Goal: Task Accomplishment & Management: Manage account settings

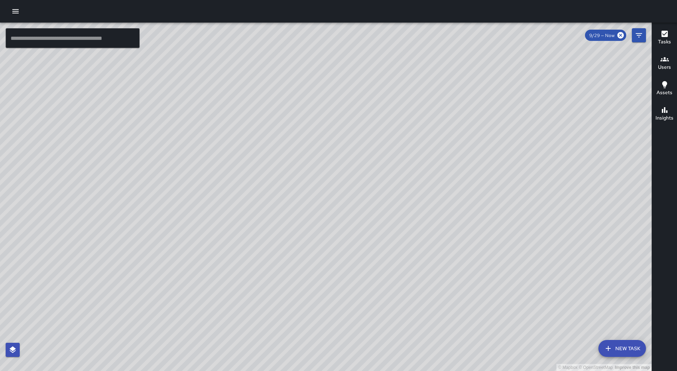
click at [14, 10] on icon "button" at bounding box center [15, 11] width 8 height 8
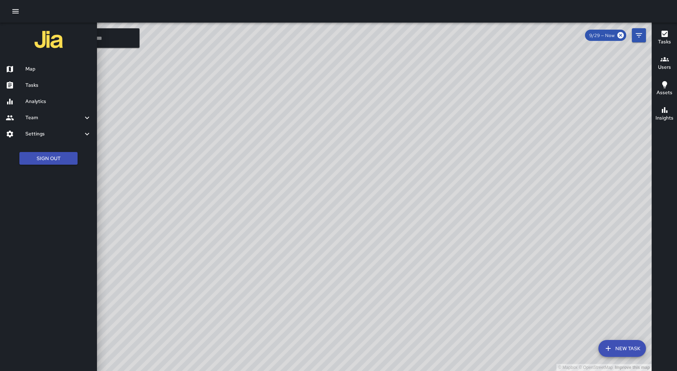
click at [69, 87] on h6 "Tasks" at bounding box center [58, 85] width 66 height 8
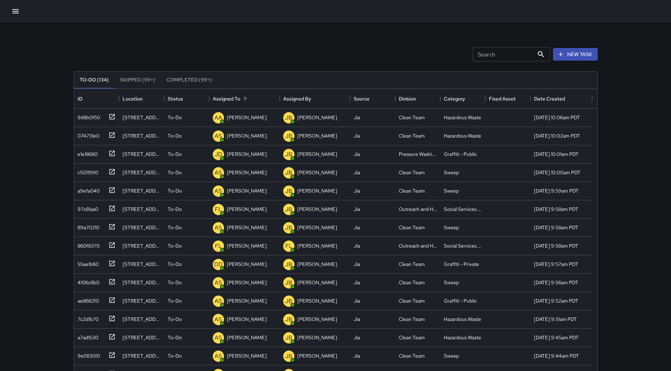
scroll to position [293, 518]
click at [244, 95] on button "Sort" at bounding box center [245, 99] width 10 height 10
click at [105, 119] on div "10100269" at bounding box center [95, 116] width 41 height 12
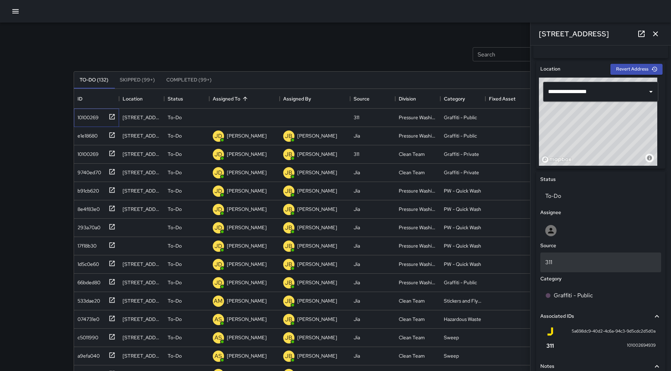
scroll to position [277, 0]
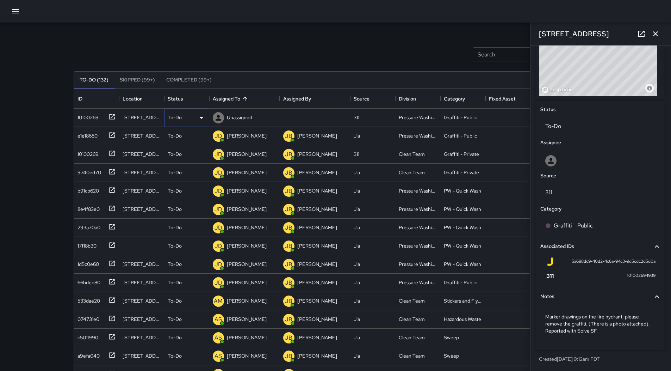
click at [201, 113] on icon at bounding box center [201, 117] width 8 height 8
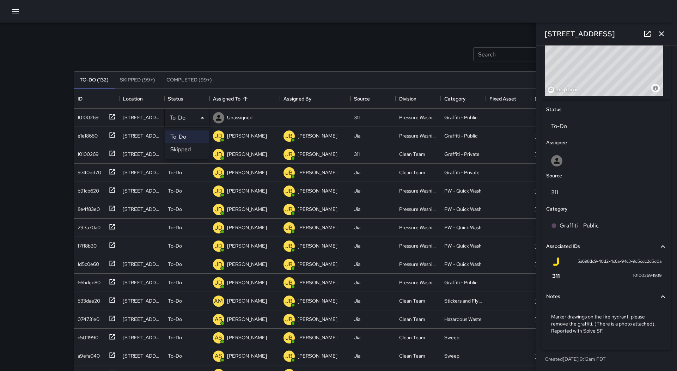
drag, startPoint x: 184, startPoint y: 147, endPoint x: 167, endPoint y: 147, distance: 16.9
click at [184, 147] on li "Skipped" at bounding box center [187, 149] width 44 height 13
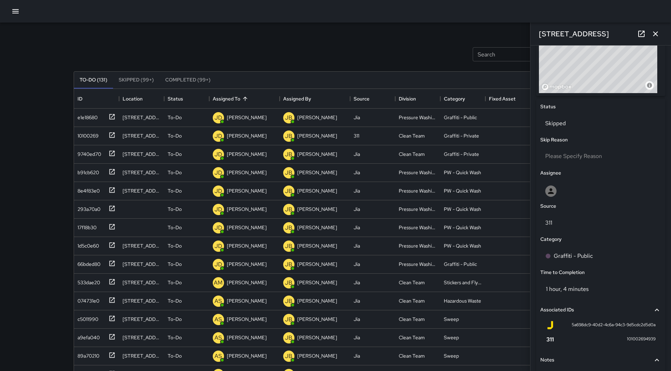
click at [18, 12] on icon "button" at bounding box center [15, 11] width 8 height 8
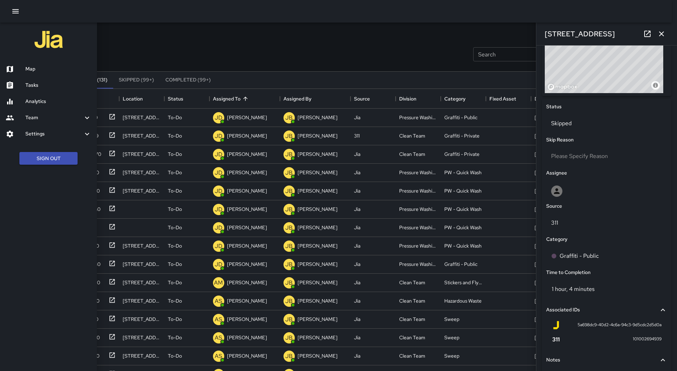
click at [33, 67] on h6 "Map" at bounding box center [58, 69] width 66 height 8
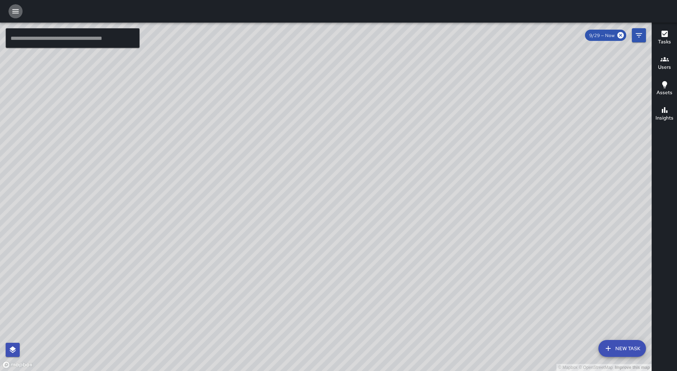
click at [19, 12] on icon "button" at bounding box center [15, 11] width 8 height 8
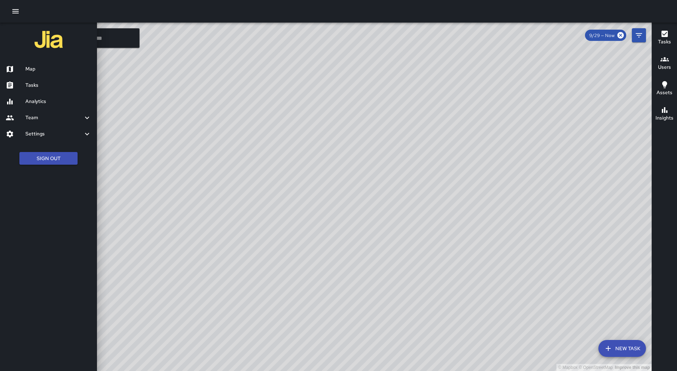
click at [46, 89] on div "Tasks" at bounding box center [48, 85] width 97 height 16
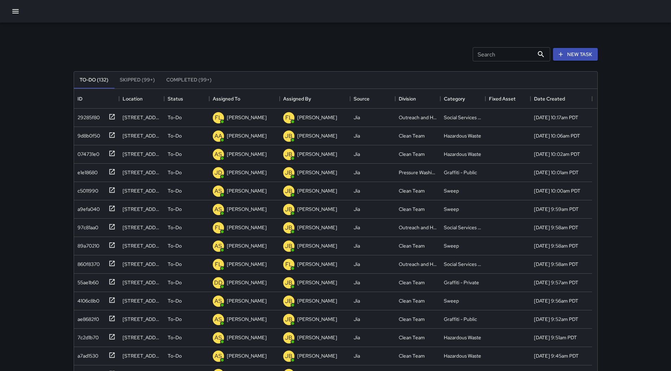
scroll to position [293, 518]
click at [244, 97] on icon "Sort" at bounding box center [245, 99] width 6 height 6
click at [82, 282] on div "533dae20" at bounding box center [87, 281] width 25 height 10
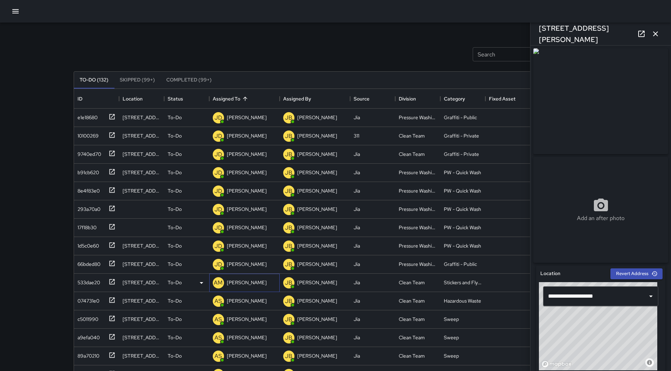
click at [252, 281] on p "[PERSON_NAME]" at bounding box center [247, 282] width 40 height 7
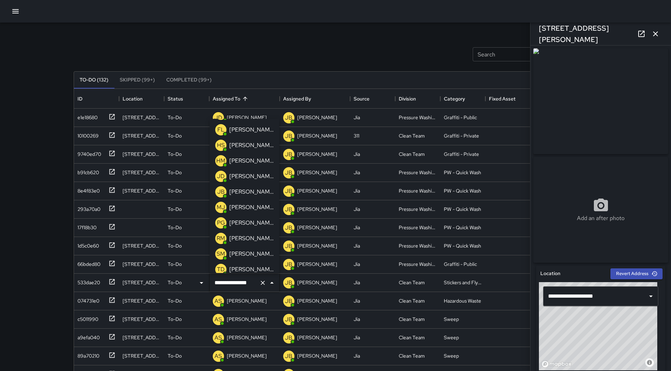
scroll to position [11, 0]
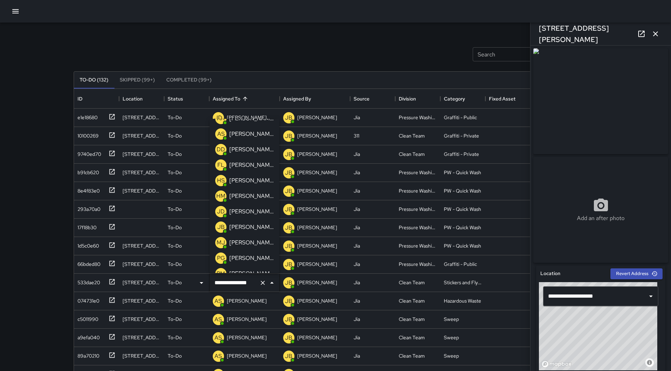
click at [240, 198] on p "[PERSON_NAME]" at bounding box center [251, 196] width 44 height 8
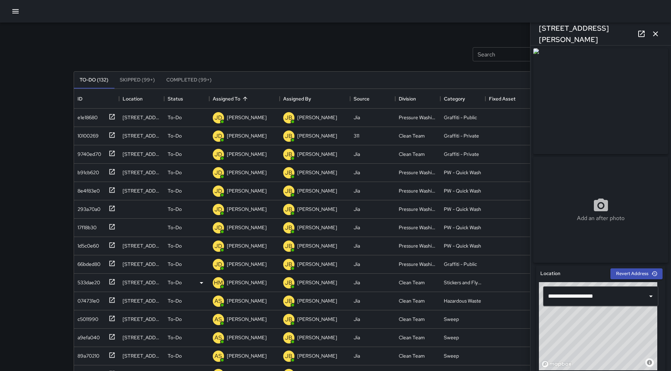
click at [10, 10] on button "button" at bounding box center [15, 11] width 14 height 14
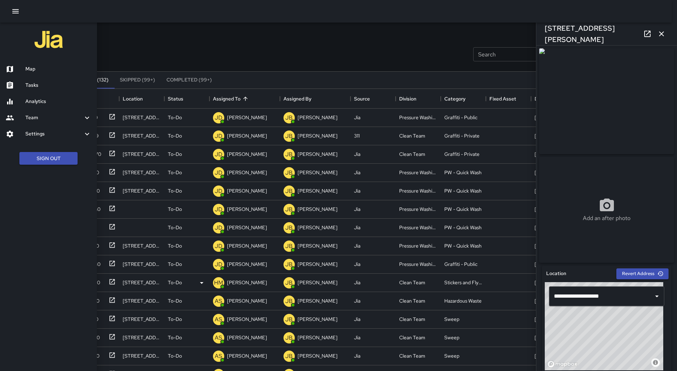
click at [48, 70] on h6 "Map" at bounding box center [58, 69] width 66 height 8
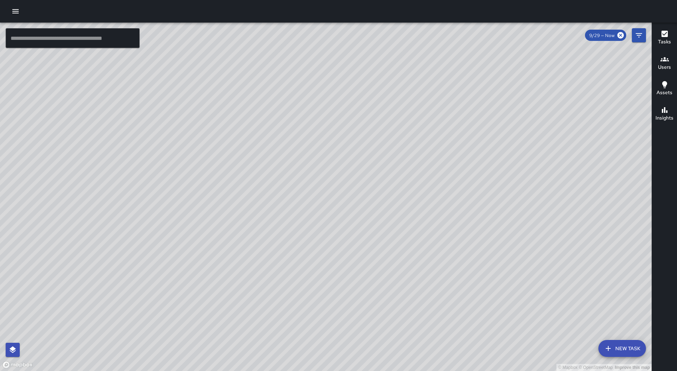
click at [18, 12] on icon "button" at bounding box center [15, 11] width 8 height 8
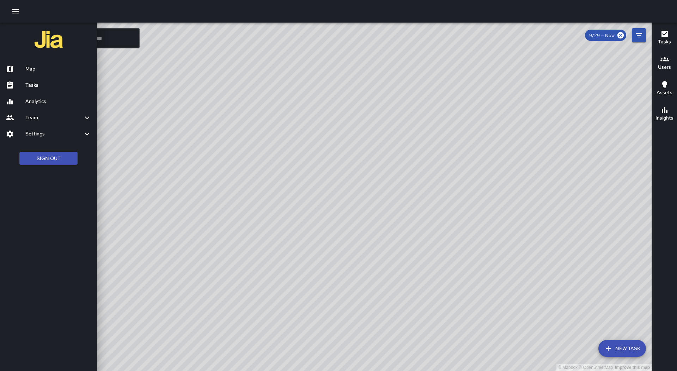
click at [31, 84] on h6 "Tasks" at bounding box center [58, 85] width 66 height 8
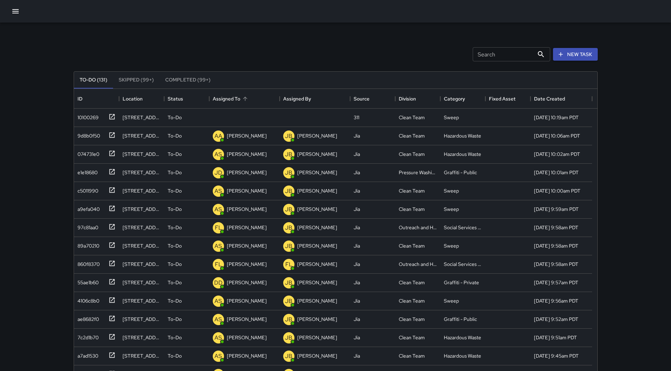
scroll to position [293, 518]
click at [258, 92] on div "Assigned To" at bounding box center [244, 99] width 63 height 20
drag, startPoint x: 95, startPoint y: 114, endPoint x: 237, endPoint y: 132, distance: 143.5
click at [95, 115] on div "10100269" at bounding box center [87, 116] width 24 height 10
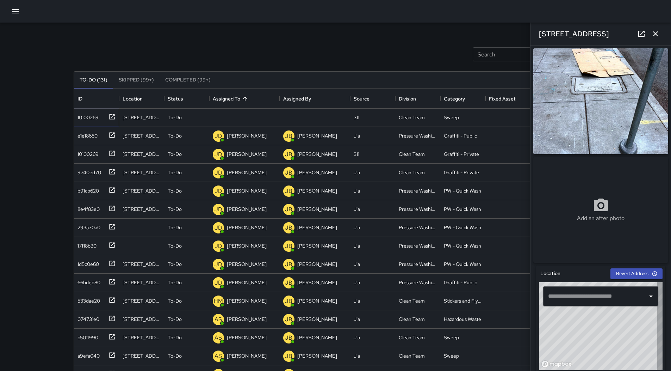
type input "**********"
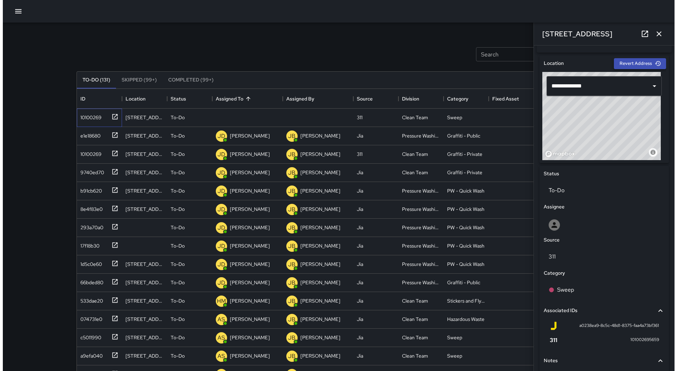
scroll to position [263, 0]
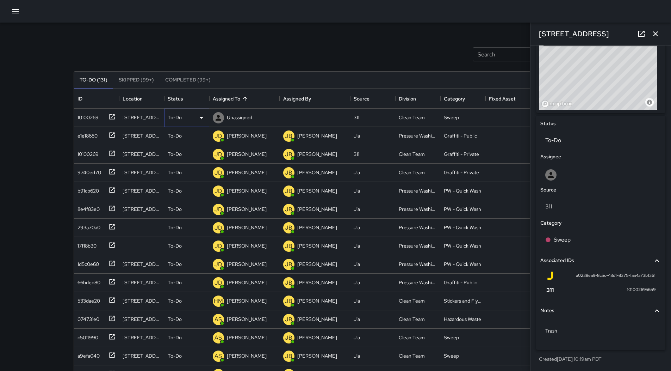
click at [198, 119] on icon at bounding box center [201, 117] width 8 height 8
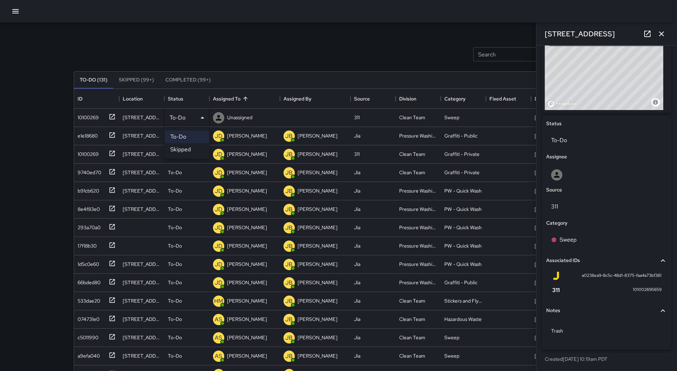
click at [185, 146] on li "Skipped" at bounding box center [187, 149] width 44 height 13
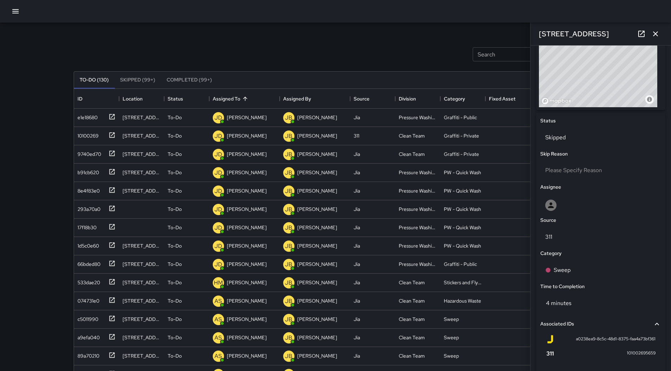
click at [19, 8] on icon "button" at bounding box center [15, 11] width 8 height 8
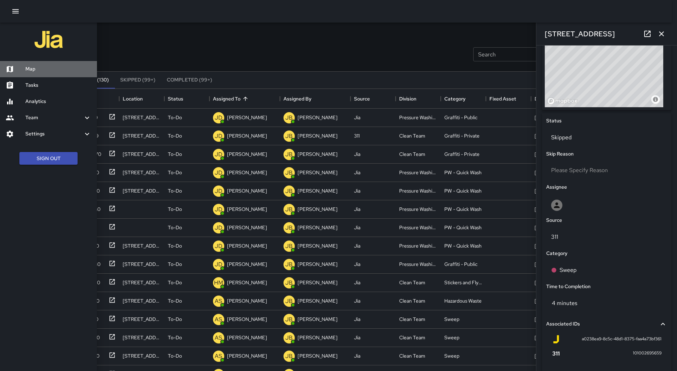
click at [34, 67] on h6 "Map" at bounding box center [58, 69] width 66 height 8
